Goal: Information Seeking & Learning: Learn about a topic

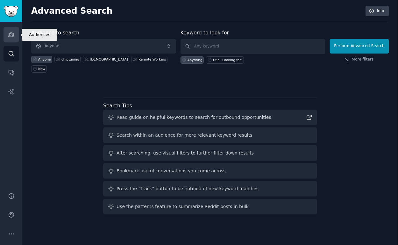
click at [15, 37] on link "Audiences" at bounding box center [12, 35] width 16 height 16
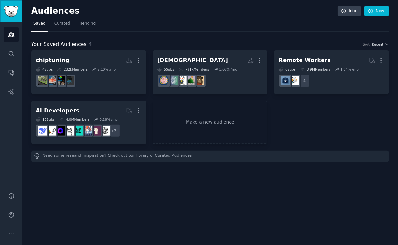
click at [12, 17] on link "Sidebar" at bounding box center [11, 11] width 22 height 22
click at [62, 25] on span "Curated" at bounding box center [62, 24] width 16 height 6
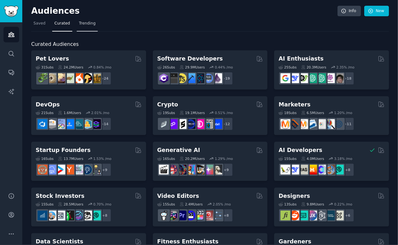
click at [79, 24] on span "Trending" at bounding box center [87, 24] width 17 height 6
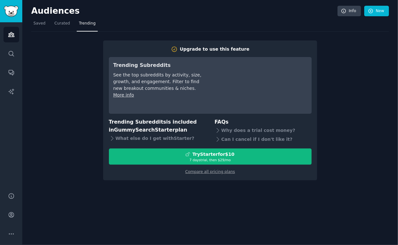
click at [79, 24] on span "Trending" at bounding box center [87, 24] width 17 height 6
click at [57, 23] on span "Curated" at bounding box center [62, 24] width 16 height 6
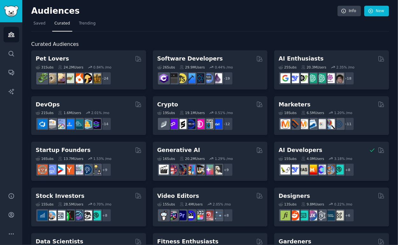
click at [57, 23] on span "Curated" at bounding box center [62, 24] width 16 height 6
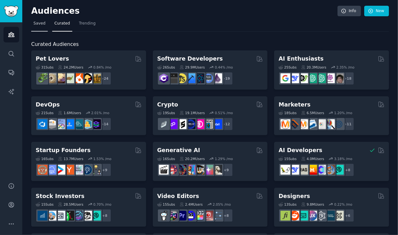
click at [39, 21] on span "Saved" at bounding box center [39, 24] width 12 height 6
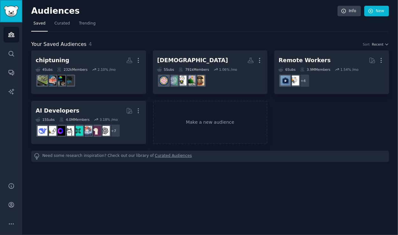
click at [14, 4] on link "Sidebar" at bounding box center [11, 11] width 22 height 22
click at [18, 8] on img "Sidebar" at bounding box center [11, 11] width 15 height 11
click at [18, 9] on img "Sidebar" at bounding box center [11, 11] width 15 height 11
click at [12, 187] on icon "Sidebar" at bounding box center [11, 185] width 5 height 5
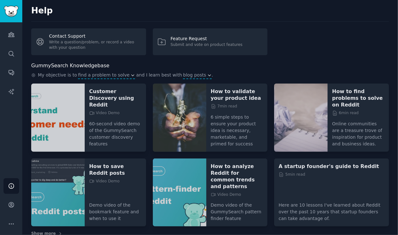
scroll to position [1, 0]
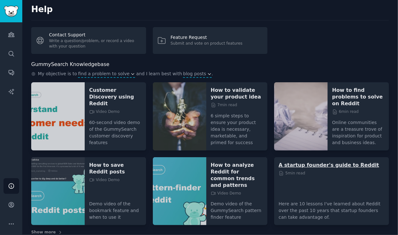
click at [317, 161] on p "A startup founder's guide to Reddit" at bounding box center [331, 164] width 106 height 7
click at [348, 109] on span "6 min read" at bounding box center [345, 112] width 26 height 6
click at [350, 90] on p "How to find problems to solve on Reddit" at bounding box center [358, 97] width 53 height 20
click at [346, 89] on p "How to find problems to solve on Reddit" at bounding box center [358, 97] width 53 height 20
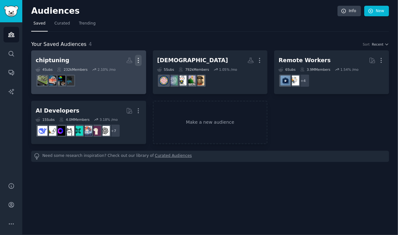
click at [137, 60] on icon "button" at bounding box center [138, 60] width 7 height 7
click at [121, 62] on p "View" at bounding box center [119, 62] width 11 height 7
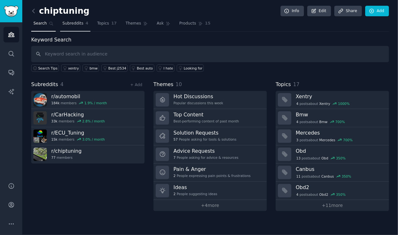
click at [77, 24] on span "Subreddits" at bounding box center [72, 24] width 21 height 6
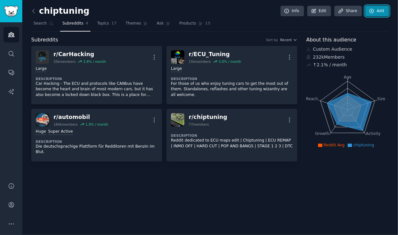
click at [374, 12] on icon at bounding box center [372, 11] width 6 height 6
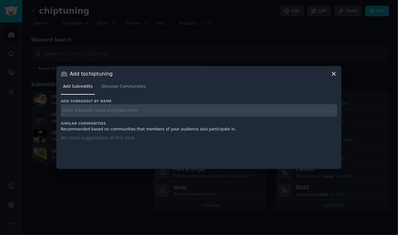
click at [103, 110] on input "text" at bounding box center [199, 110] width 276 height 12
click at [126, 91] on link "Discover Communities" at bounding box center [123, 87] width 48 height 13
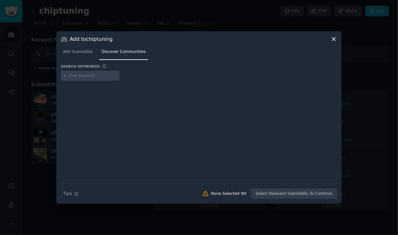
click at [95, 76] on input "text" at bounding box center [93, 76] width 48 height 6
type input "ecu"
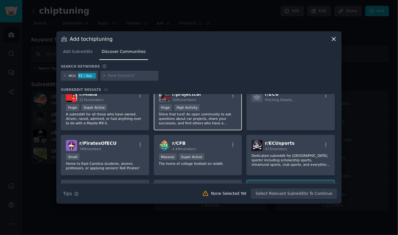
scroll to position [58, 0]
click at [65, 74] on icon at bounding box center [65, 76] width 4 height 4
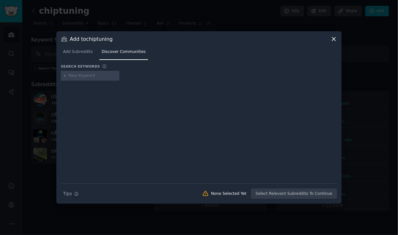
click at [81, 76] on input "text" at bounding box center [93, 76] width 48 height 6
type input "tuning"
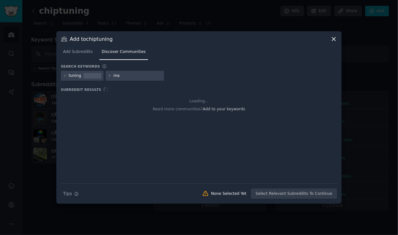
type input "map"
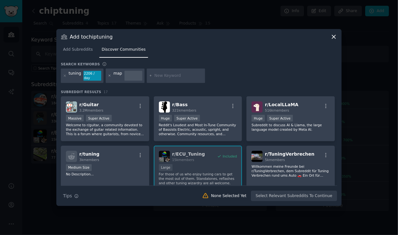
click at [109, 75] on icon at bounding box center [110, 76] width 4 height 4
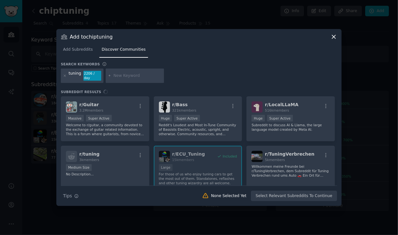
scroll to position [110, 0]
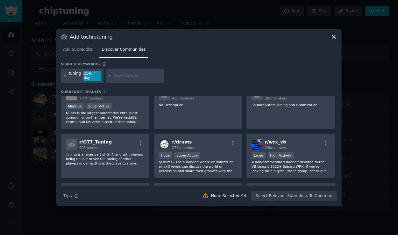
click at [66, 75] on icon at bounding box center [65, 76] width 4 height 4
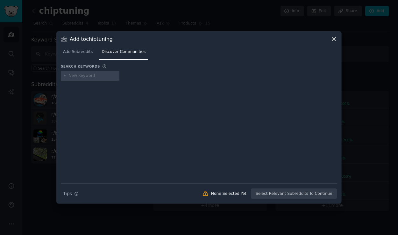
click at [74, 77] on input "text" at bounding box center [93, 76] width 48 height 6
type input "chip tuning"
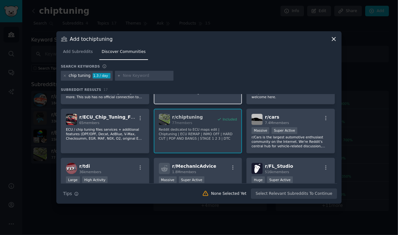
scroll to position [46, 0]
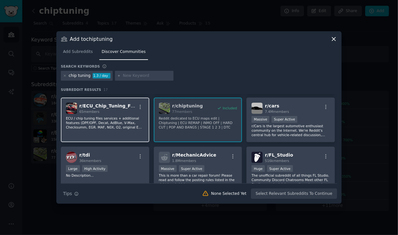
click at [140, 113] on div "r/ ECU_Chip_Tuning_Files 65 members ECU / chip tuning files services + addition…" at bounding box center [105, 119] width 88 height 45
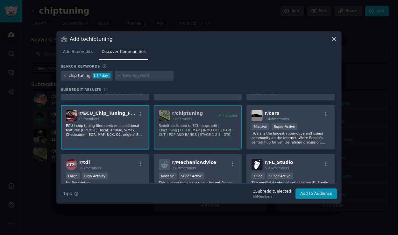
scroll to position [0, 0]
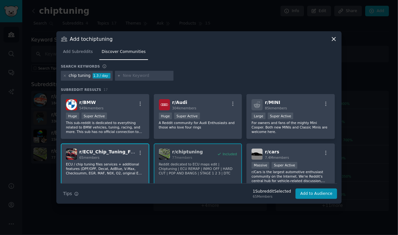
click at [132, 77] on input "text" at bounding box center [147, 76] width 48 height 6
type input "egr off"
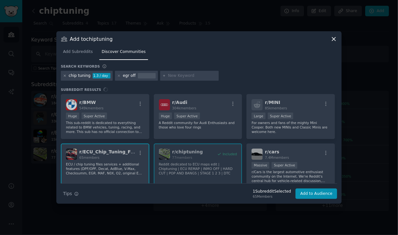
click at [65, 76] on icon at bounding box center [65, 76] width 2 height 2
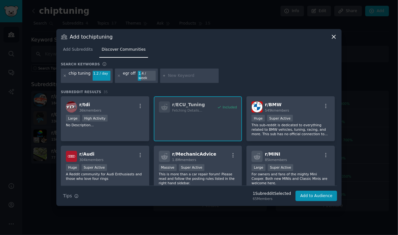
click at [65, 76] on icon at bounding box center [65, 76] width 2 height 2
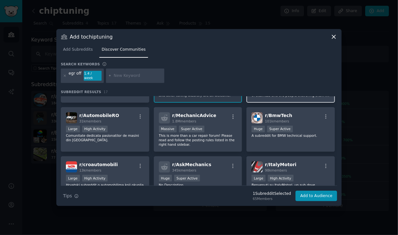
scroll to position [39, 0]
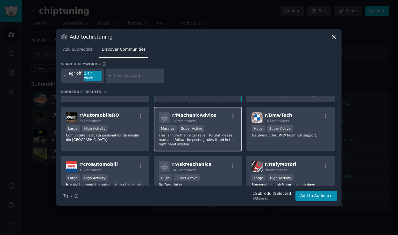
click at [227, 119] on div "r/ MechanicAdvice 1.8M members" at bounding box center [198, 117] width 78 height 11
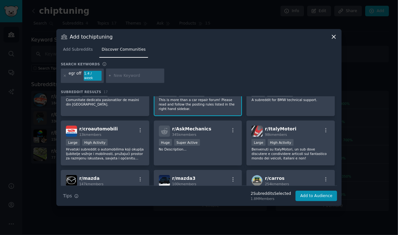
scroll to position [75, 0]
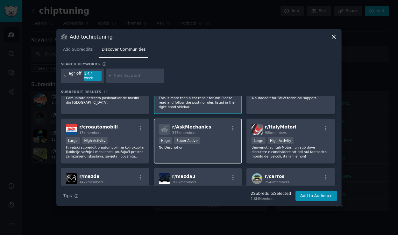
click at [228, 119] on div "r/ AskMechanics 345k members Huge Super Active No Description..." at bounding box center [198, 140] width 88 height 45
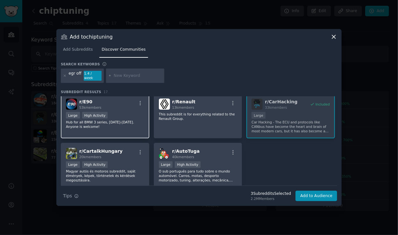
scroll to position [199, 0]
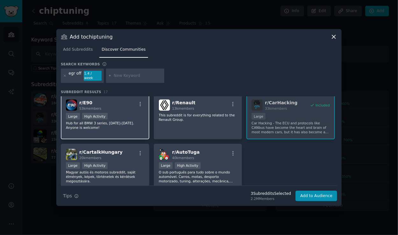
click at [133, 116] on div "Large High Activity" at bounding box center [105, 117] width 78 height 8
click at [65, 74] on icon at bounding box center [65, 76] width 4 height 4
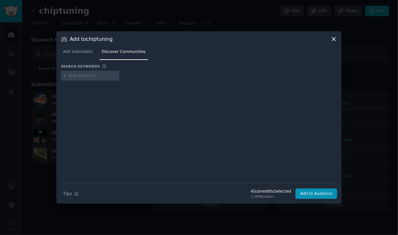
click at [97, 78] on div at bounding box center [90, 76] width 59 height 10
click at [96, 74] on input "text" at bounding box center [93, 76] width 48 height 6
type input "dpr off"
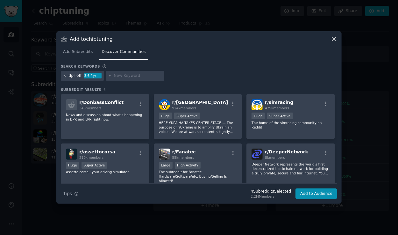
click at [65, 74] on icon at bounding box center [65, 76] width 4 height 4
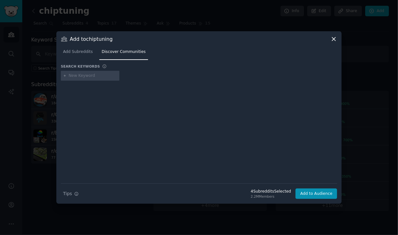
click at [71, 75] on input "text" at bounding box center [93, 76] width 48 height 6
type input "map ecu"
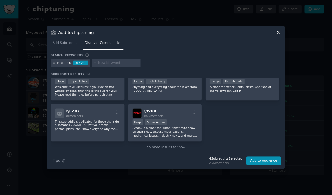
scroll to position [172, 0]
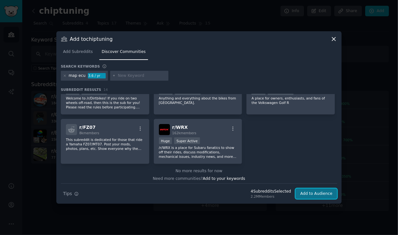
click at [311, 194] on button "Add to Audience" at bounding box center [316, 193] width 42 height 11
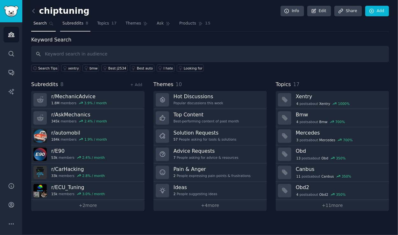
click at [72, 21] on span "Subreddits" at bounding box center [72, 24] width 21 height 6
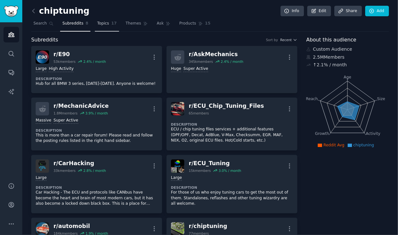
click at [97, 26] on link "Topics 17" at bounding box center [107, 24] width 24 height 13
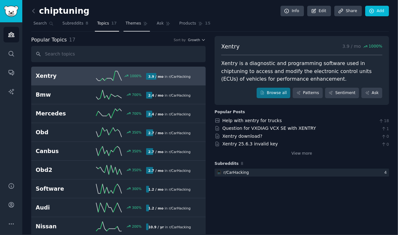
click at [129, 24] on span "Themes" at bounding box center [134, 24] width 16 height 6
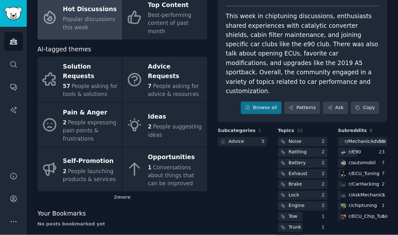
scroll to position [3, 0]
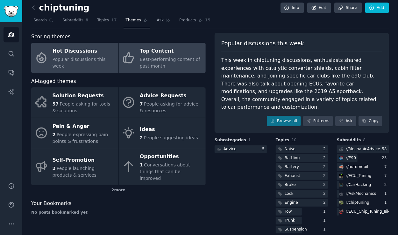
click at [156, 66] on span "Best-performing content of past month" at bounding box center [170, 63] width 60 height 12
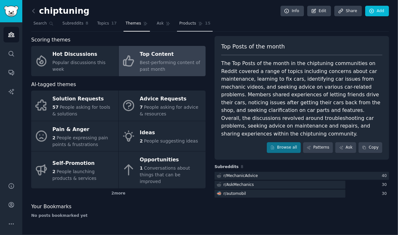
click at [193, 22] on span "Products" at bounding box center [187, 24] width 17 height 6
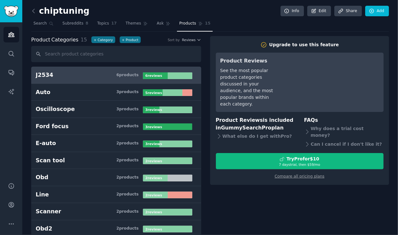
drag, startPoint x: 47, startPoint y: 74, endPoint x: 4, endPoint y: 116, distance: 60.5
click at [151, 24] on nav "Search Subreddits 8 Topics 17 Themes Ask Products 15" at bounding box center [210, 24] width 358 height 13
click at [157, 25] on span "Ask" at bounding box center [160, 24] width 7 height 6
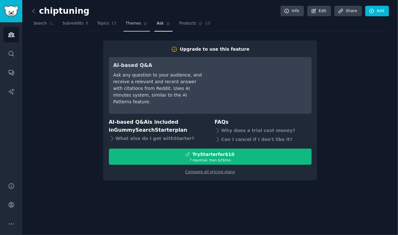
click at [138, 25] on span "Themes" at bounding box center [134, 24] width 16 height 6
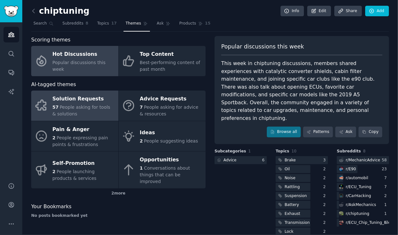
click at [72, 106] on span "People asking for tools & solutions" at bounding box center [82, 110] width 58 height 12
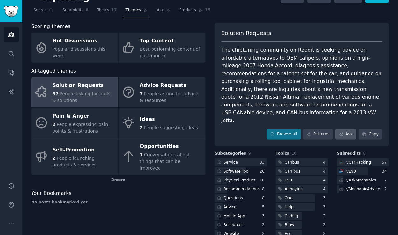
scroll to position [19, 0]
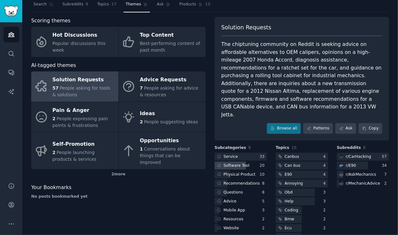
click at [253, 161] on div "Software Tool" at bounding box center [240, 165] width 52 height 8
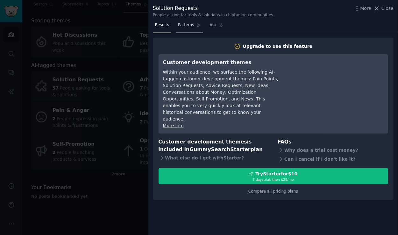
click at [184, 21] on link "Patterns" at bounding box center [189, 26] width 27 height 13
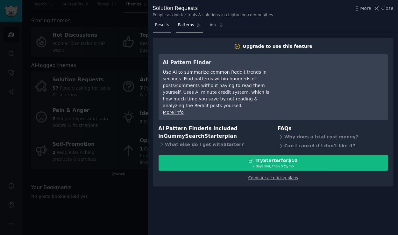
click at [167, 24] on span "Results" at bounding box center [162, 25] width 14 height 6
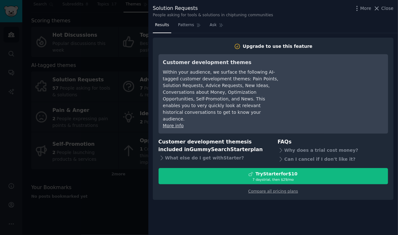
click at [123, 77] on div at bounding box center [199, 117] width 398 height 235
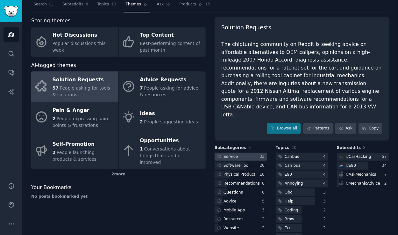
click at [253, 152] on div at bounding box center [240, 156] width 52 height 8
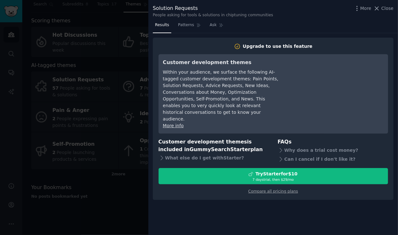
click at [135, 57] on div at bounding box center [199, 117] width 398 height 235
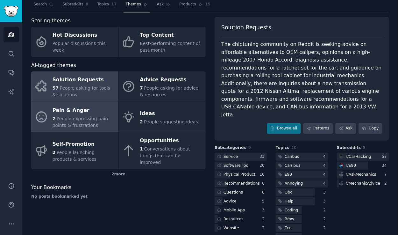
click at [84, 119] on span "People expressing pain points & frustrations" at bounding box center [81, 122] width 56 height 12
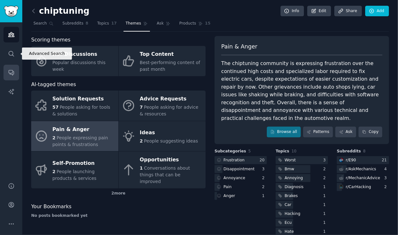
click at [13, 75] on icon "Sidebar" at bounding box center [11, 72] width 7 height 7
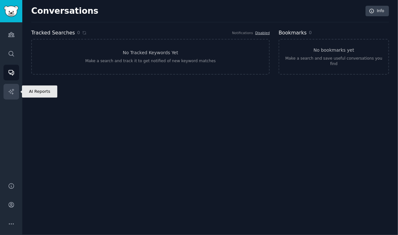
click at [13, 85] on link "AI Reports" at bounding box center [12, 92] width 16 height 16
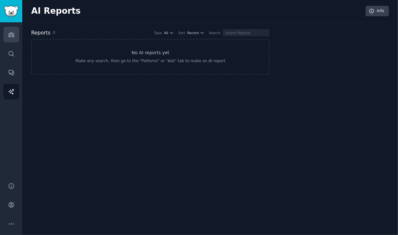
click at [9, 33] on icon "Sidebar" at bounding box center [11, 34] width 7 height 7
